Goal: Transaction & Acquisition: Purchase product/service

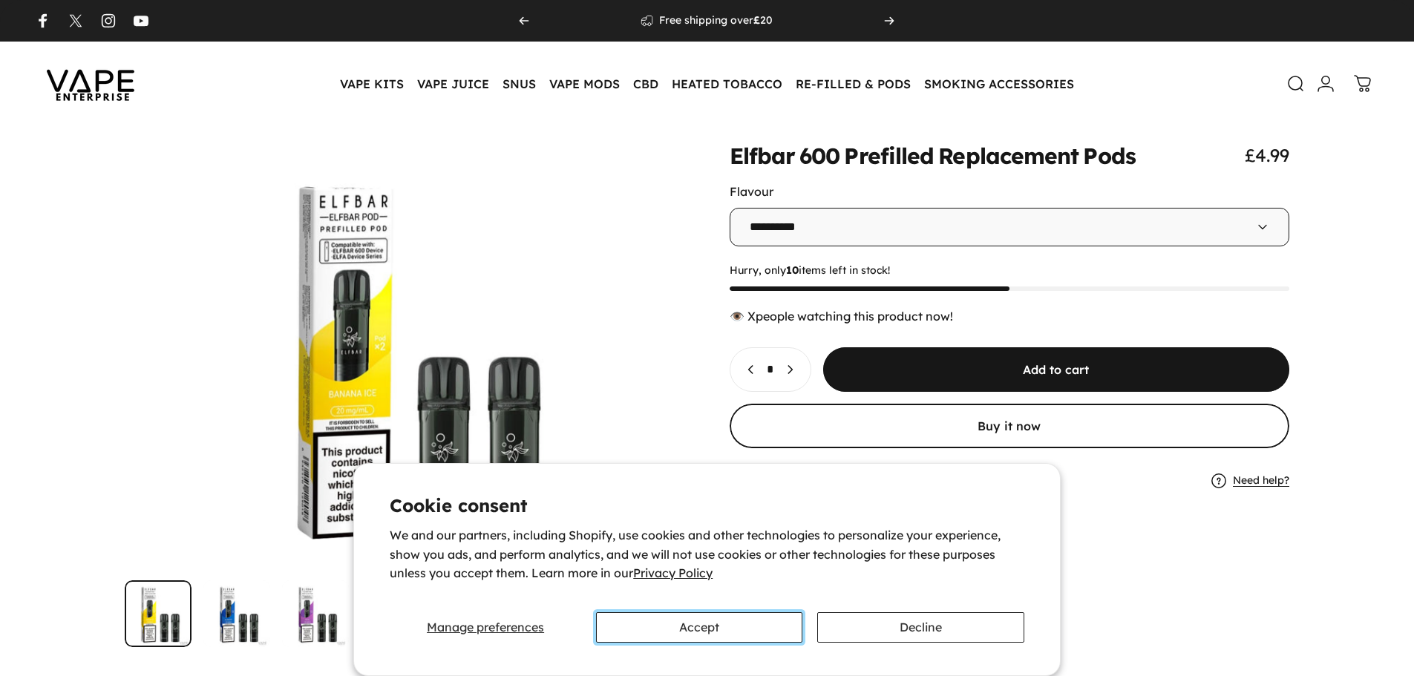
click at [680, 631] on button "Accept" at bounding box center [699, 627] width 206 height 30
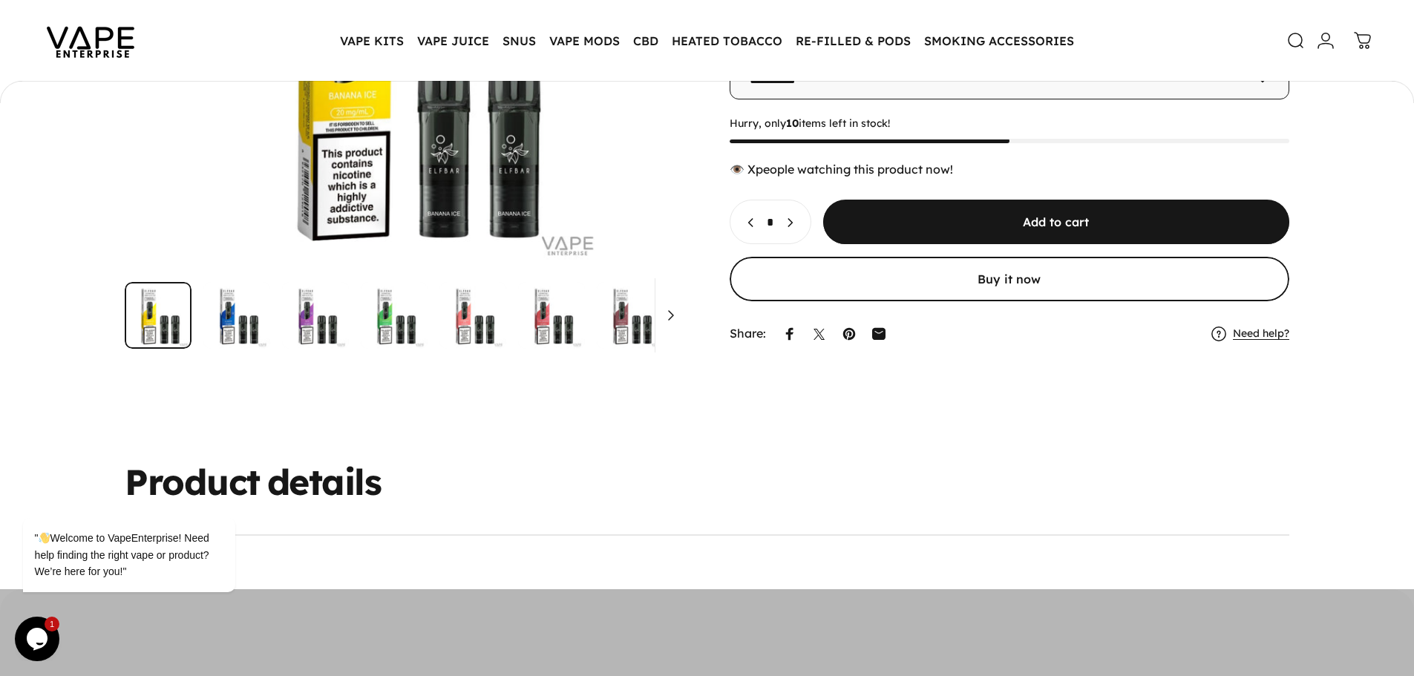
scroll to position [294, 0]
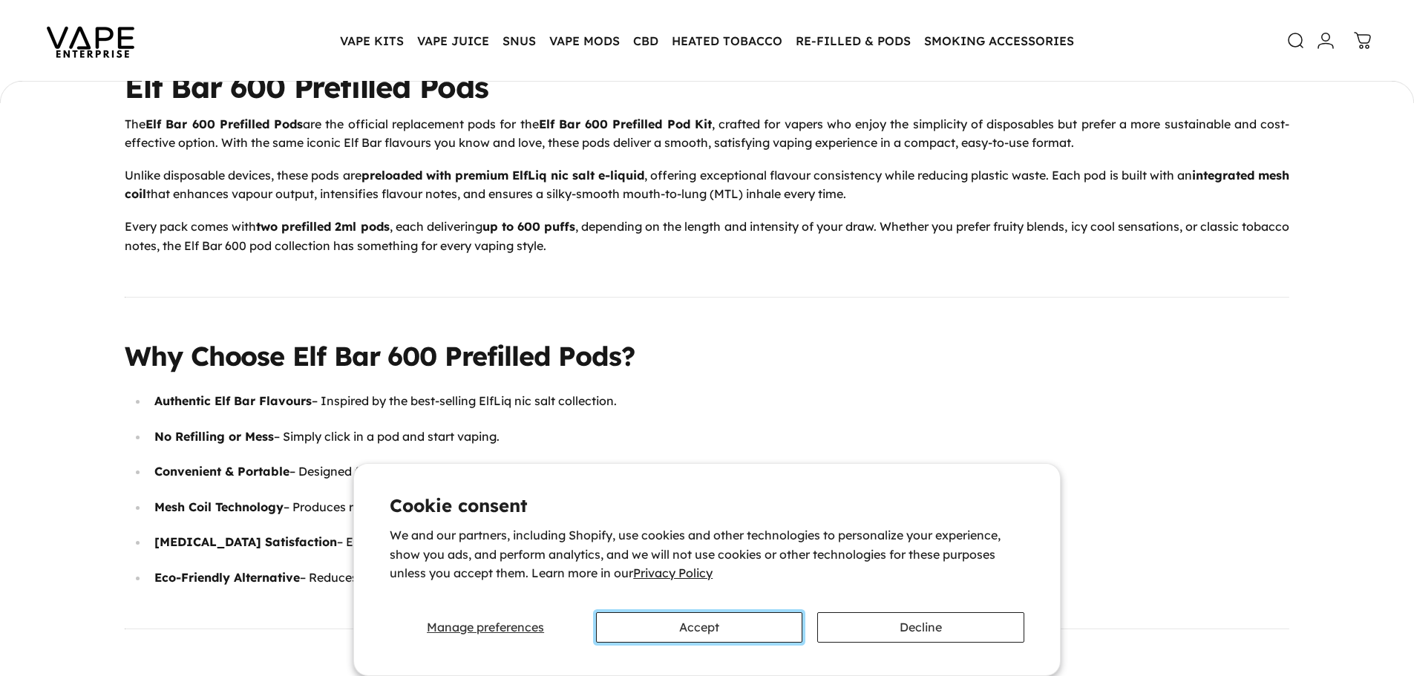
drag, startPoint x: 667, startPoint y: 628, endPoint x: 664, endPoint y: 570, distance: 58.0
click at [667, 629] on button "Accept" at bounding box center [699, 627] width 206 height 30
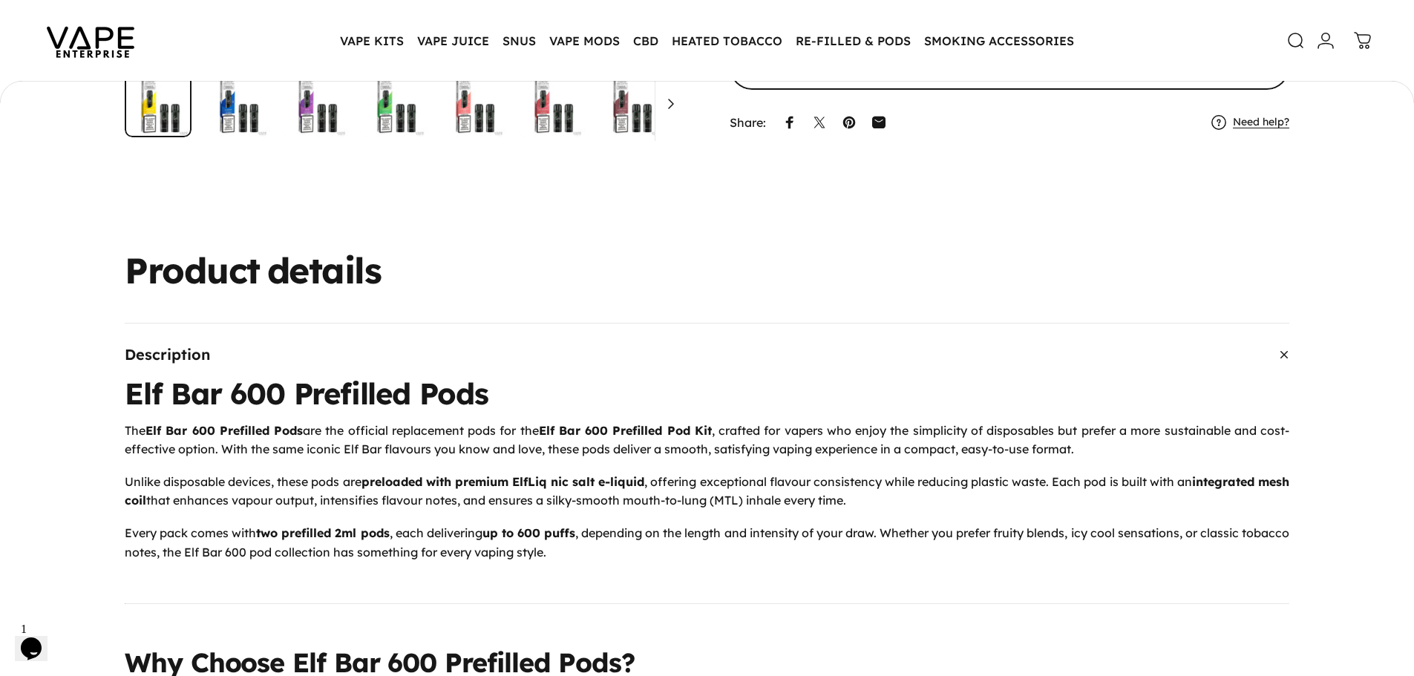
scroll to position [442, 0]
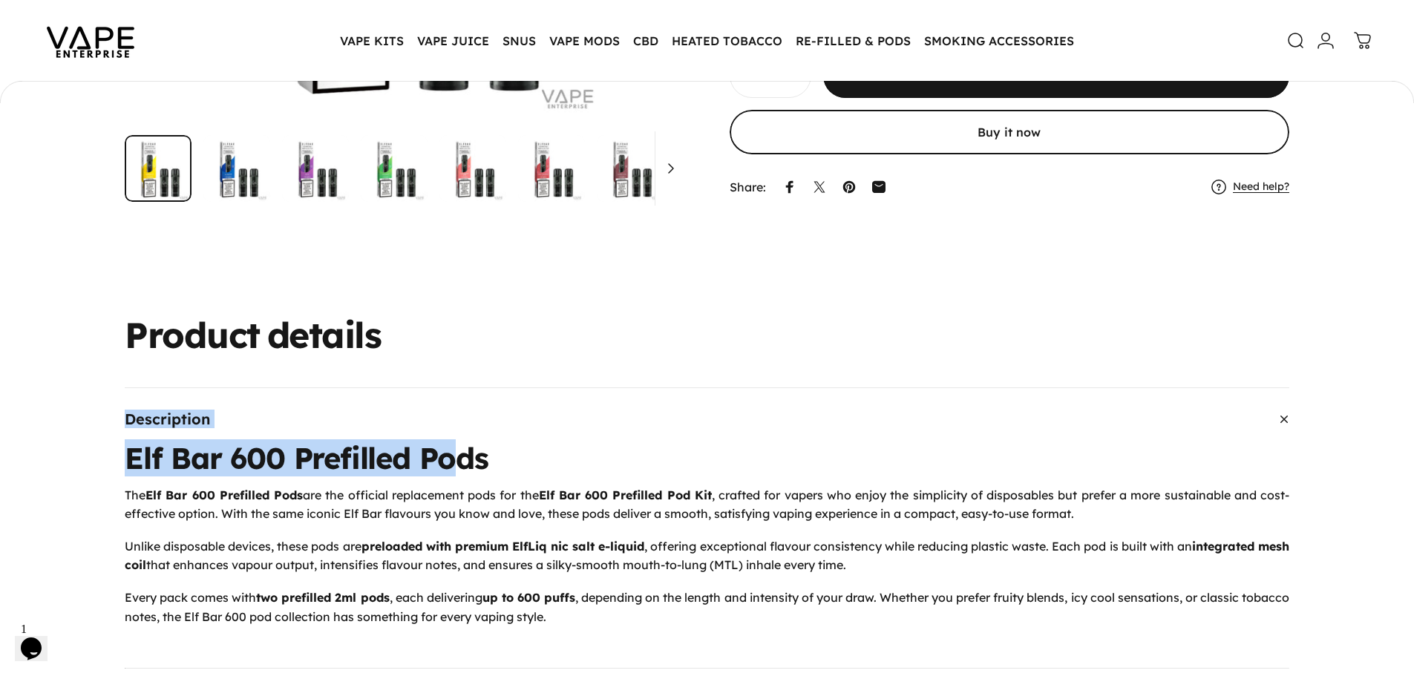
drag, startPoint x: 111, startPoint y: 423, endPoint x: 454, endPoint y: 443, distance: 343.5
click at [454, 443] on h1 "Elf Bar 600 Prefilled Pods" at bounding box center [707, 458] width 1165 height 30
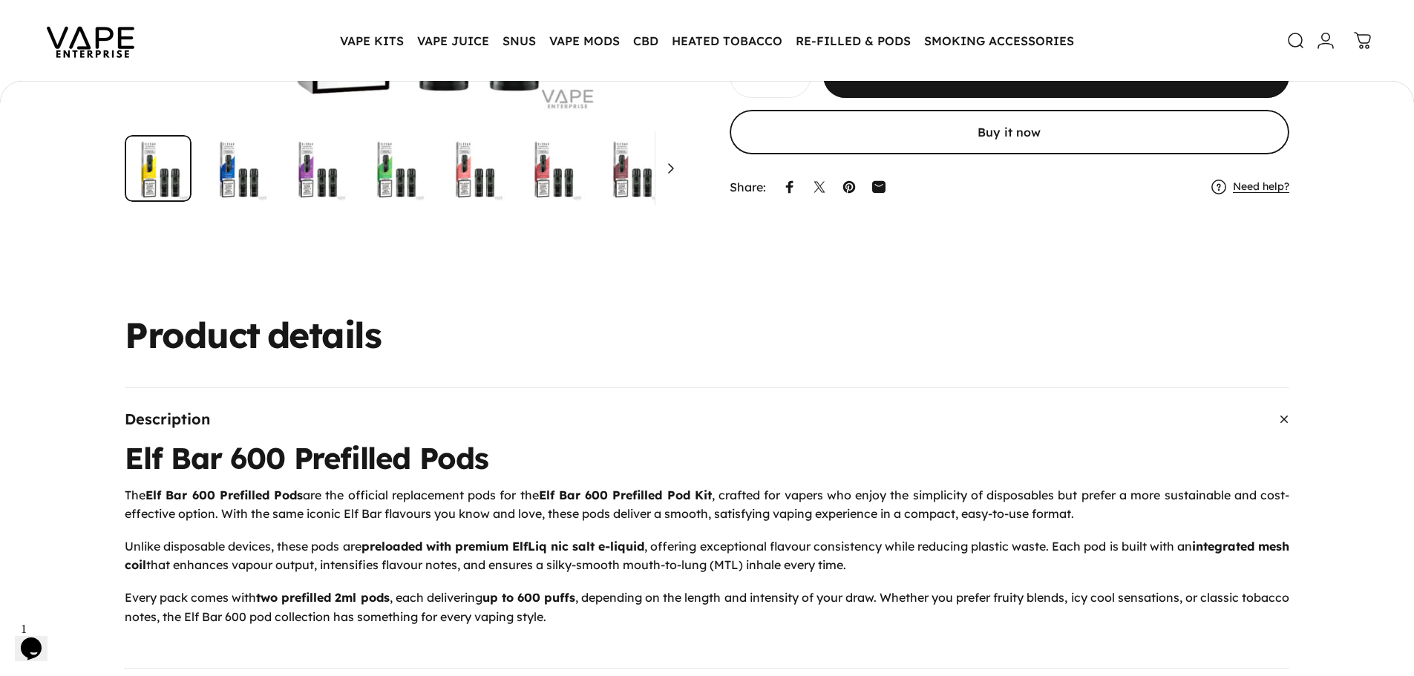
click at [324, 461] on h1 "Elf Bar 600 Prefilled Pods" at bounding box center [707, 458] width 1165 height 30
drag, startPoint x: 150, startPoint y: 496, endPoint x: 304, endPoint y: 499, distance: 153.7
click at [303, 499] on strong "Elf Bar 600 Prefilled Pods" at bounding box center [223, 495] width 157 height 15
copy strong "Elf Bar 600 Prefilled Pods"
